Goal: Check status: Check status

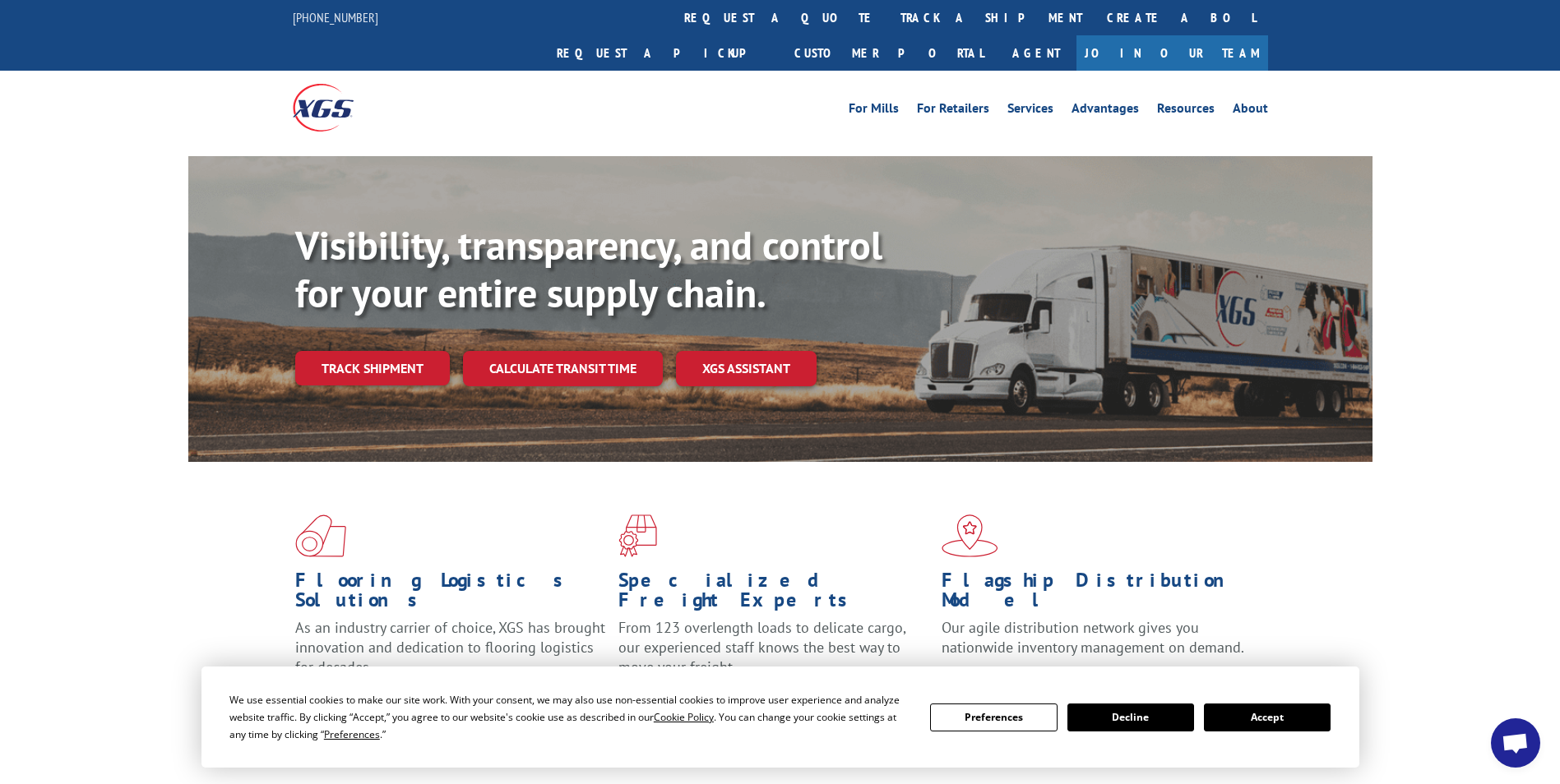
click at [1262, 721] on button "Accept" at bounding box center [1268, 718] width 126 height 28
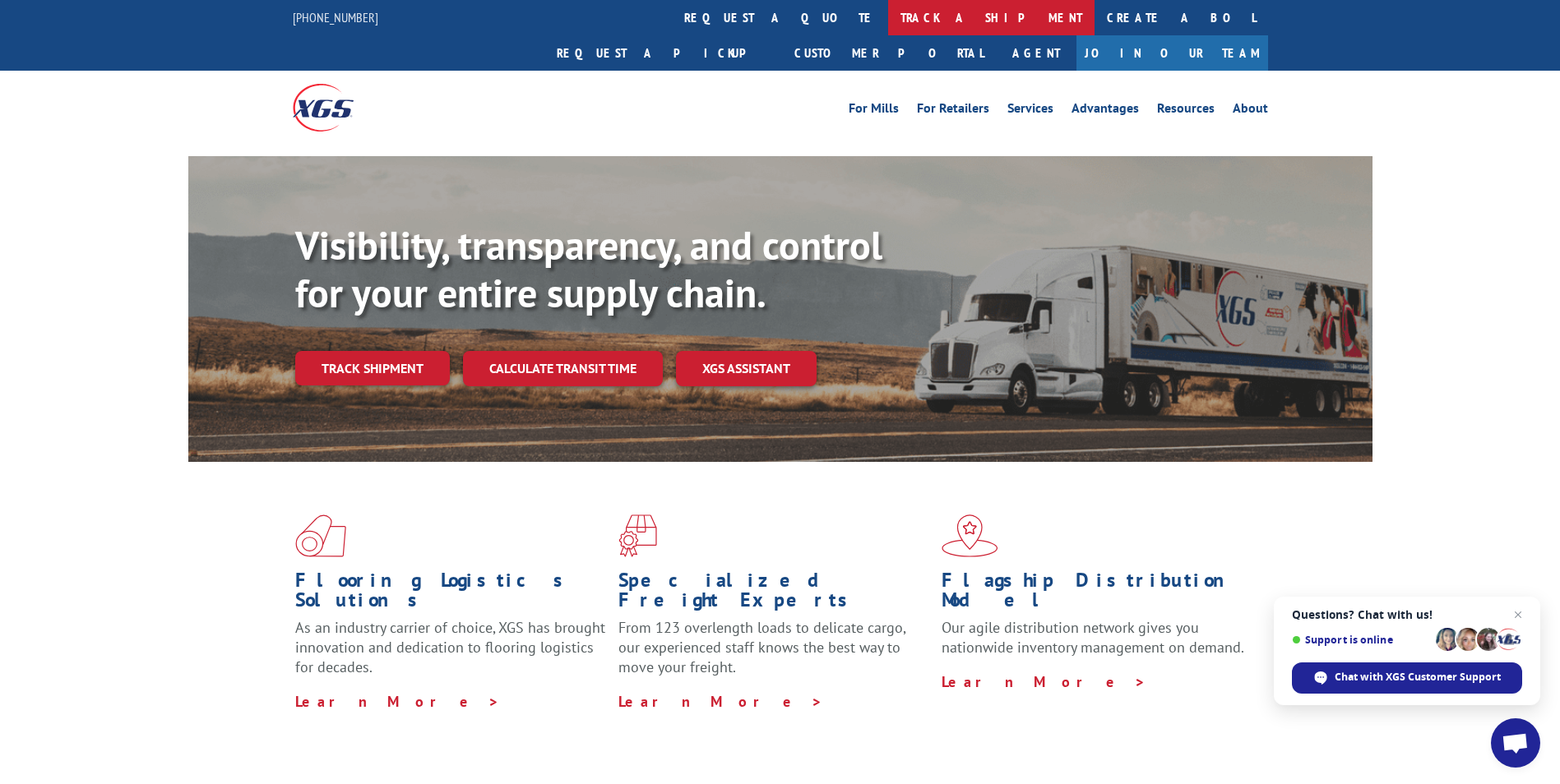
click at [888, 22] on link "track a shipment" at bounding box center [991, 18] width 206 height 36
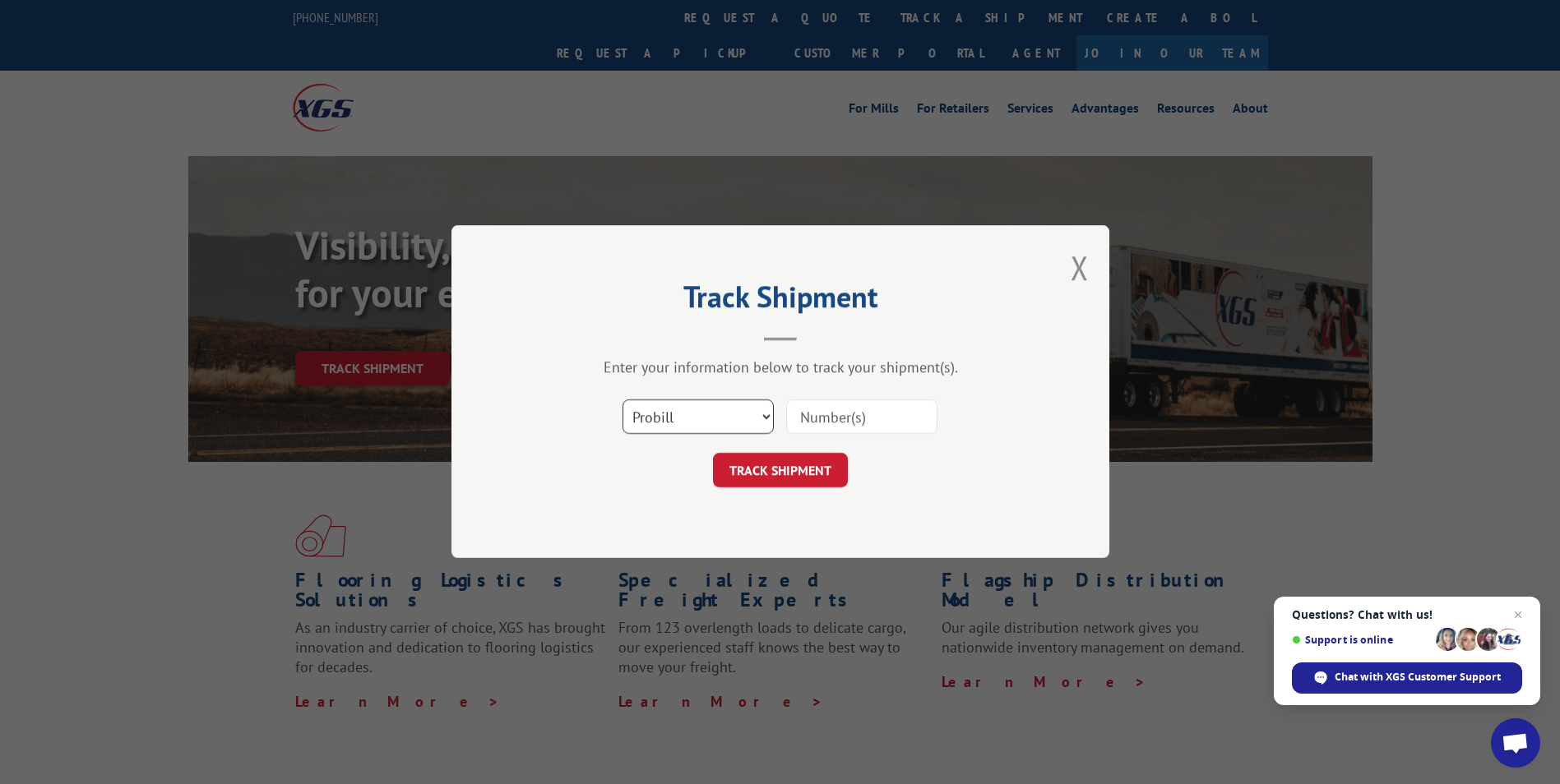
click at [696, 423] on select "Select category... Probill BOL PO" at bounding box center [698, 417] width 151 height 35
select select "bol"
click at [622, 400] on select "Select category... Probill BOL PO" at bounding box center [698, 417] width 151 height 35
click at [847, 427] on input at bounding box center [862, 417] width 151 height 35
paste input "2843754"
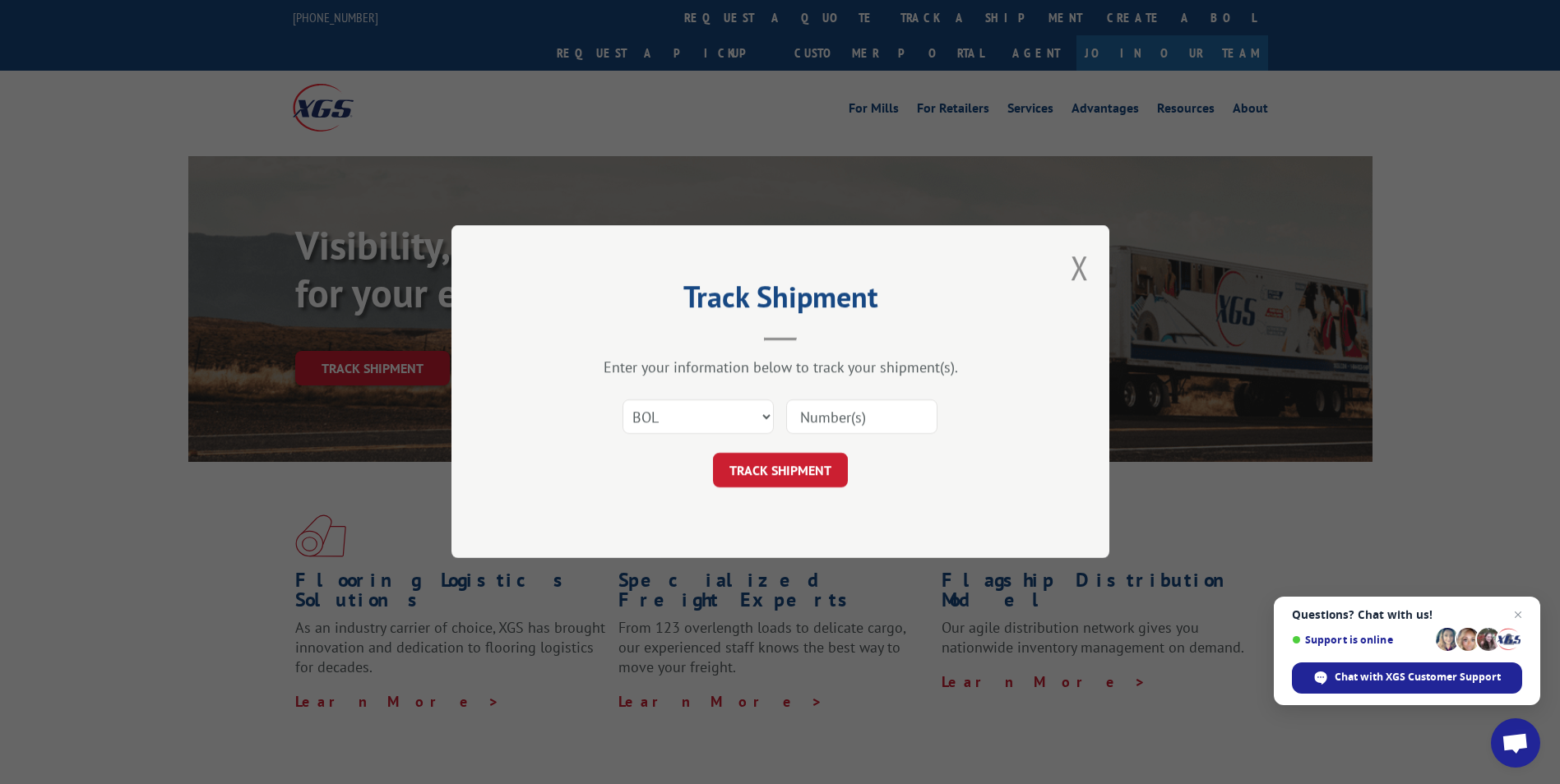
type input "2843754"
click button "TRACK SHIPMENT" at bounding box center [780, 471] width 135 height 35
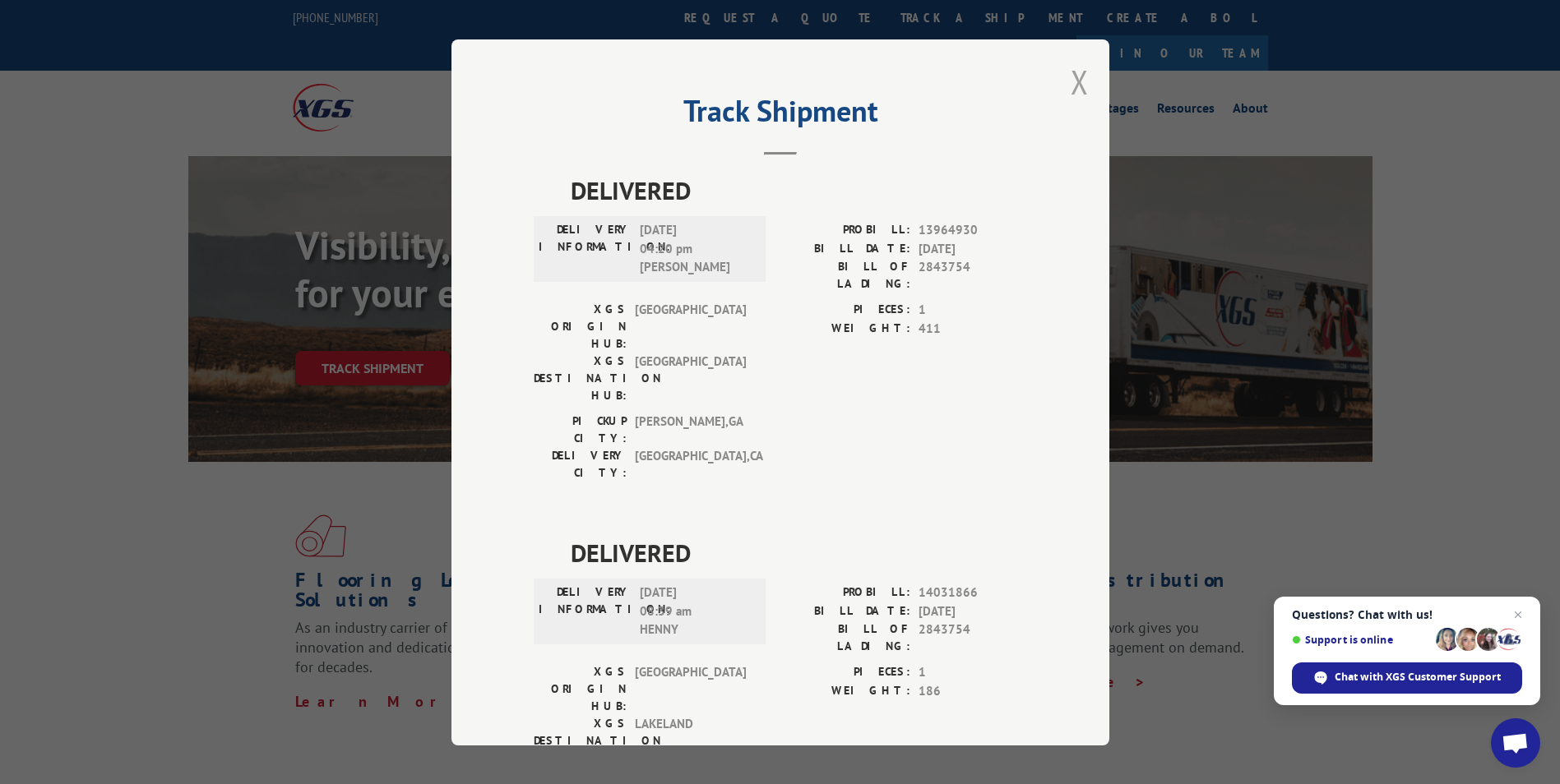
click at [1080, 95] on button "Close modal" at bounding box center [1080, 82] width 18 height 43
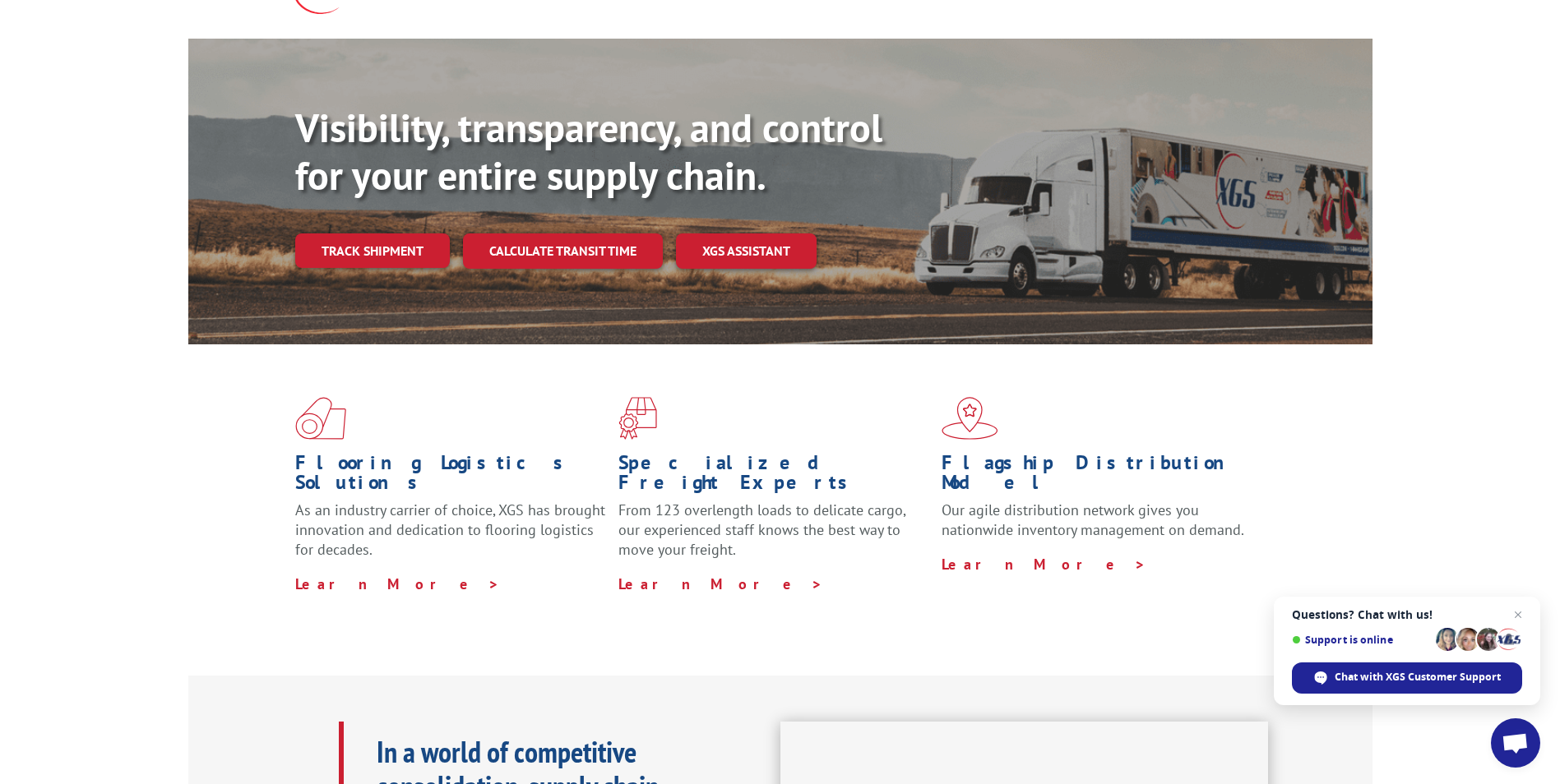
scroll to position [329, 0]
